Goal: Find specific fact: Find specific fact

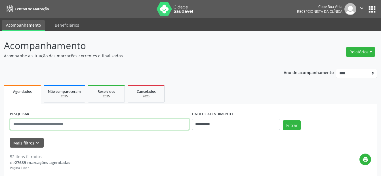
click at [81, 123] on input "text" at bounding box center [100, 124] width 180 height 11
type input "******"
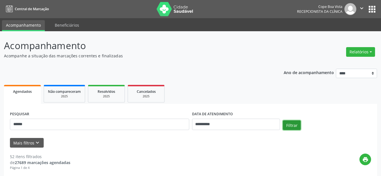
click at [289, 124] on button "Filtrar" at bounding box center [292, 125] width 18 height 10
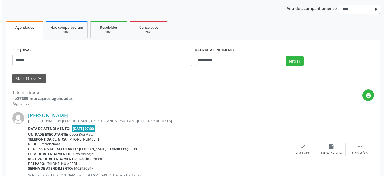
scroll to position [91, 0]
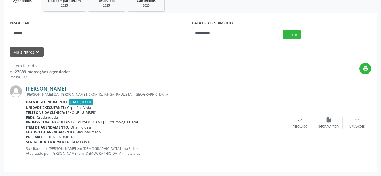
click at [53, 90] on link "[PERSON_NAME]" at bounding box center [46, 89] width 40 height 6
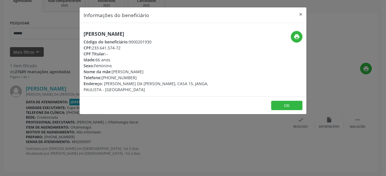
click at [141, 36] on h5 "[PERSON_NAME]" at bounding box center [155, 34] width 143 height 6
copy div "[PERSON_NAME]"
drag, startPoint x: 111, startPoint y: 78, endPoint x: 131, endPoint y: 78, distance: 20.5
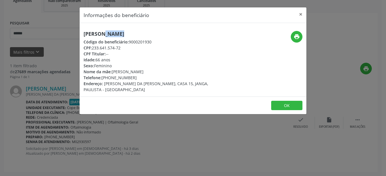
click at [131, 78] on div "Telefone: [PHONE_NUMBER]" at bounding box center [155, 78] width 143 height 6
copy div "98640-6080"
click at [107, 47] on div "CPF: 233.641.574-72" at bounding box center [155, 48] width 143 height 6
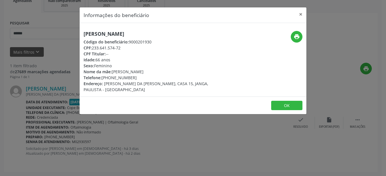
drag, startPoint x: 135, startPoint y: 65, endPoint x: 115, endPoint y: 58, distance: 20.7
click at [135, 65] on div "Sexo: [GEOGRAPHIC_DATA]" at bounding box center [155, 66] width 143 height 6
drag, startPoint x: 93, startPoint y: 49, endPoint x: 123, endPoint y: 50, distance: 30.4
click at [123, 50] on div "CPF: 233.641.574-72" at bounding box center [155, 48] width 143 height 6
copy div "233.641.574-72"
